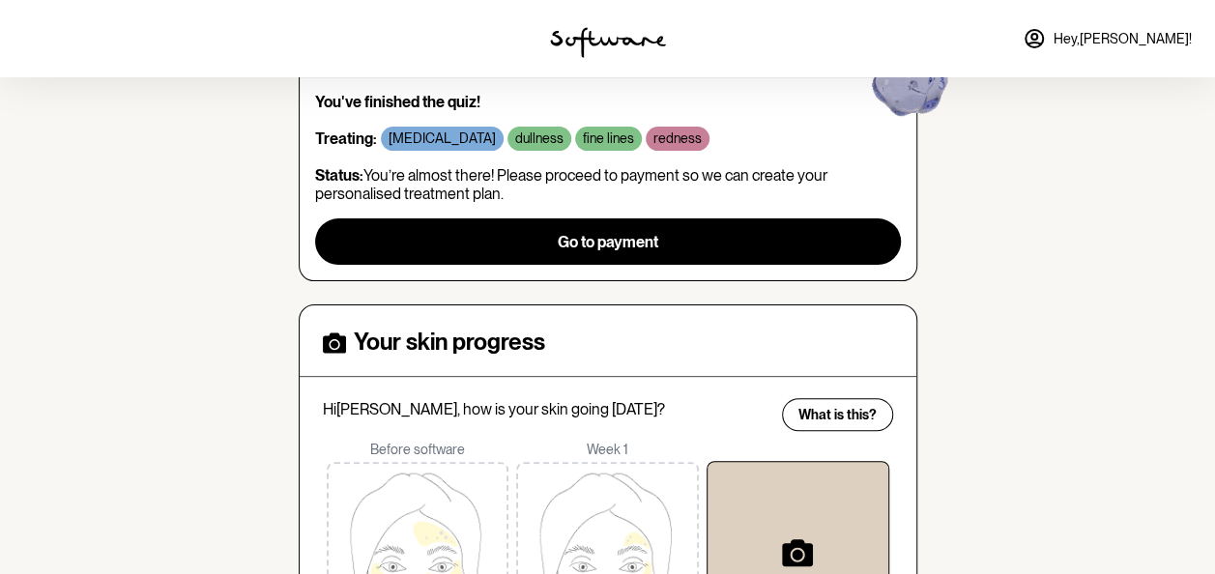
scroll to position [271, 0]
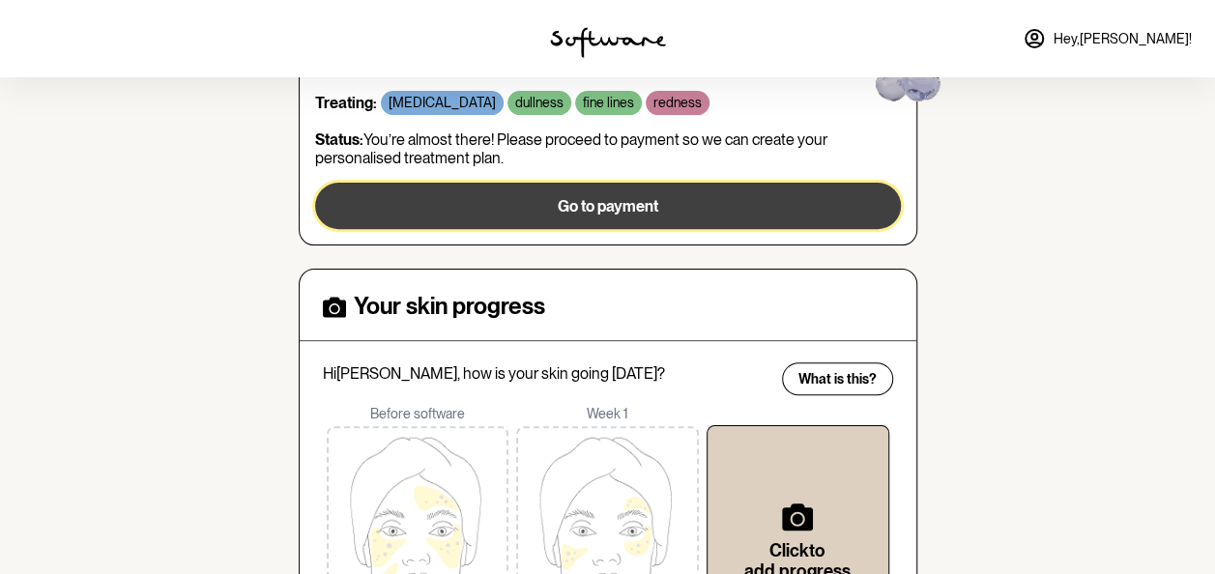
click at [628, 209] on span "Go to payment" at bounding box center [608, 206] width 100 height 18
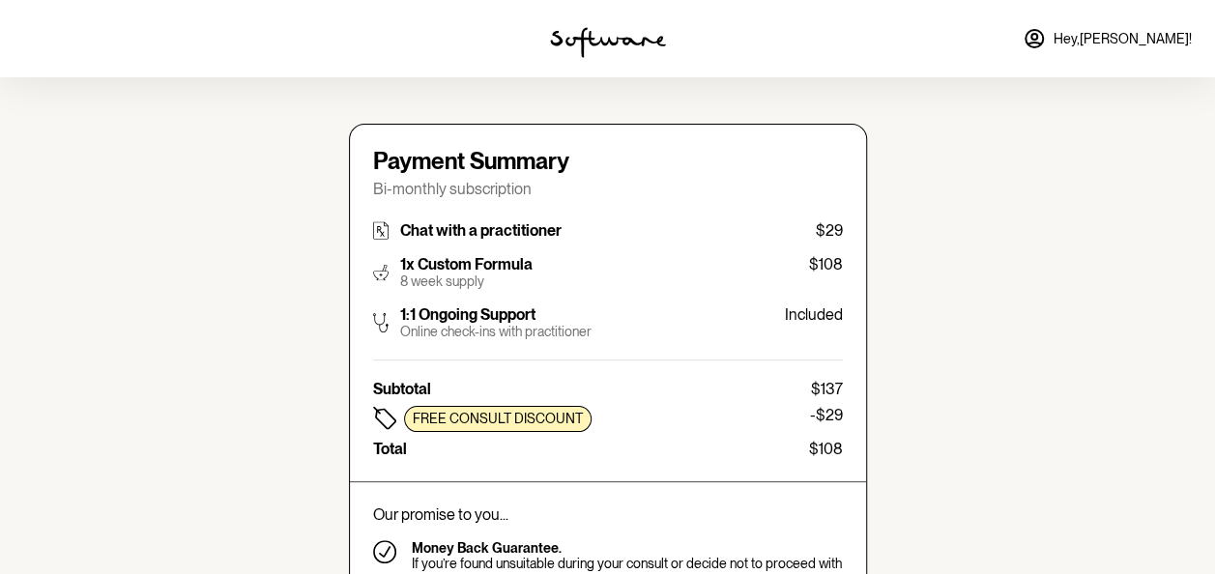
type input "[PERSON_NAME][EMAIL_ADDRESS][PERSON_NAME][DOMAIN_NAME]"
type input "[PHONE_NUMBER]"
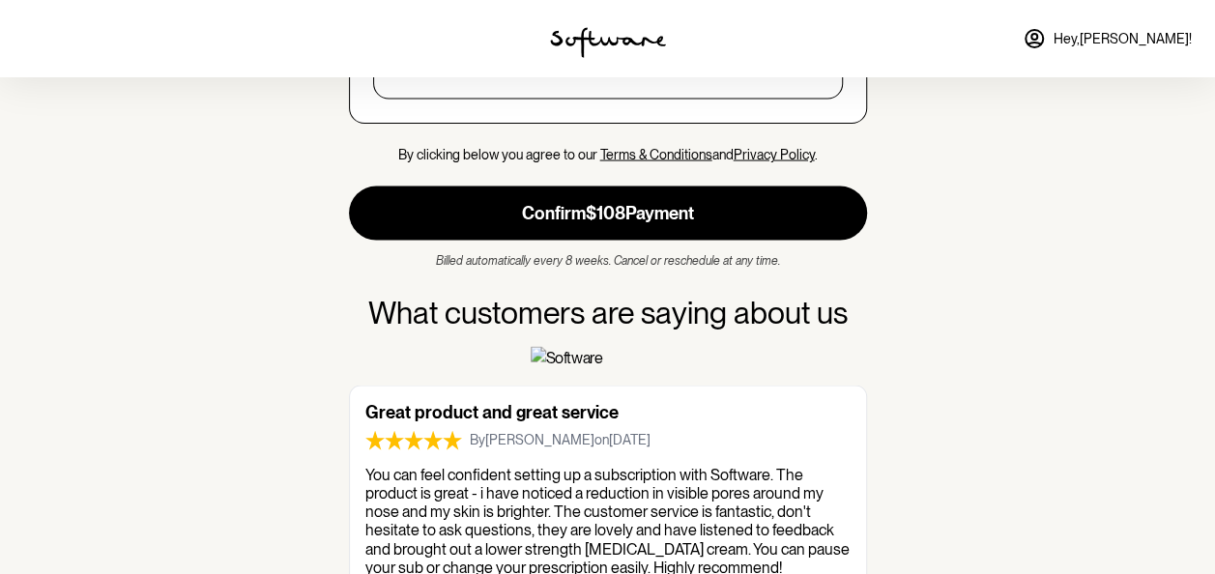
scroll to position [1842, 0]
